Goal: Use online tool/utility: Utilize a website feature to perform a specific function

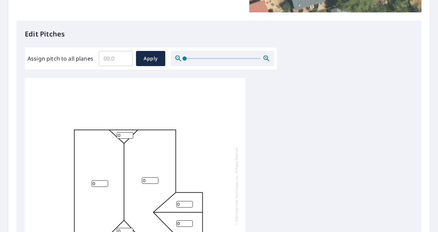
scroll to position [163, 0]
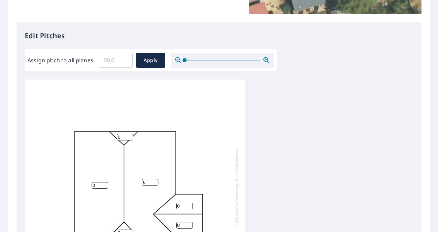
click at [114, 60] on input "Assign pitch to all planes" at bounding box center [116, 60] width 34 height 19
type input "6"
click at [149, 57] on span "Apply" at bounding box center [151, 60] width 18 height 9
type input "6"
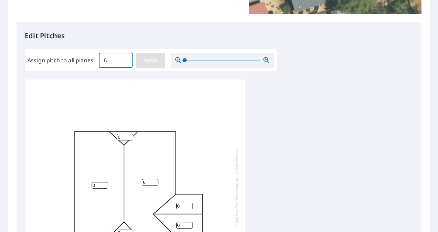
type input "6"
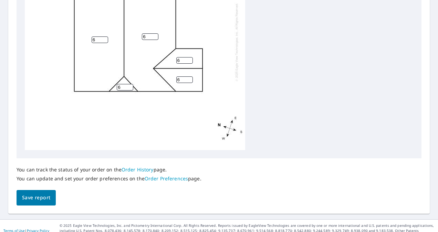
scroll to position [309, 0]
click at [37, 198] on span "Save report" at bounding box center [36, 197] width 28 height 9
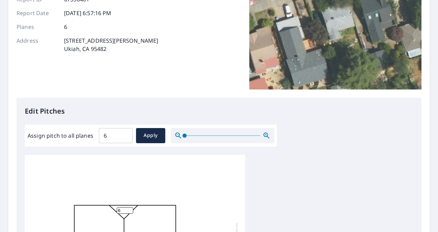
scroll to position [0, 0]
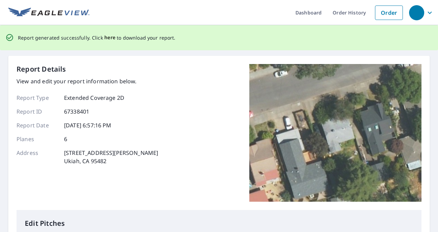
click at [106, 36] on span "here" at bounding box center [109, 37] width 11 height 9
